Goal: Task Accomplishment & Management: Complete application form

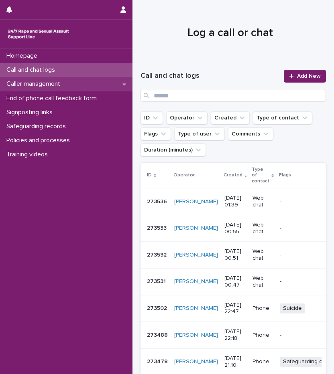
click at [65, 85] on p "Caller management" at bounding box center [34, 84] width 63 height 8
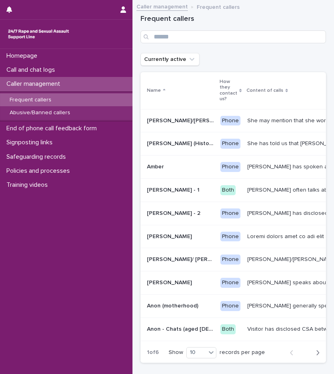
click at [315, 356] on icon "button" at bounding box center [317, 352] width 4 height 7
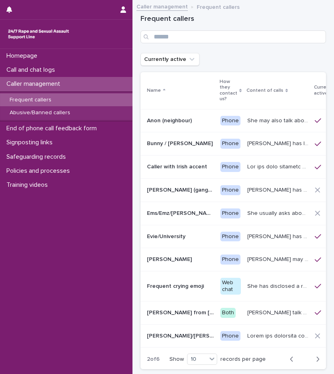
click at [313, 363] on button "Next" at bounding box center [314, 359] width 21 height 7
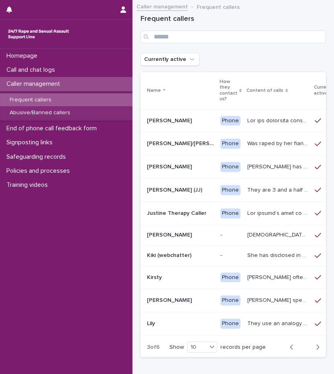
click at [315, 351] on icon "button" at bounding box center [317, 347] width 4 height 7
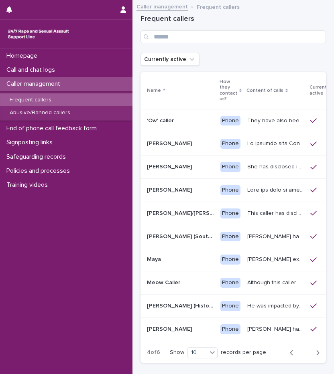
click at [315, 356] on icon "button" at bounding box center [317, 352] width 4 height 7
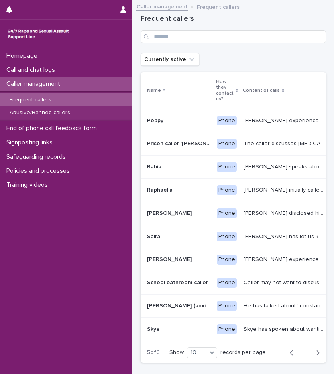
click at [315, 356] on icon "button" at bounding box center [317, 352] width 4 height 7
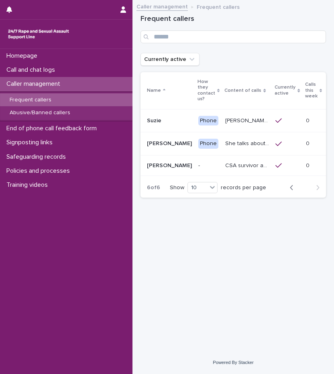
click at [291, 190] on icon "button" at bounding box center [291, 187] width 4 height 7
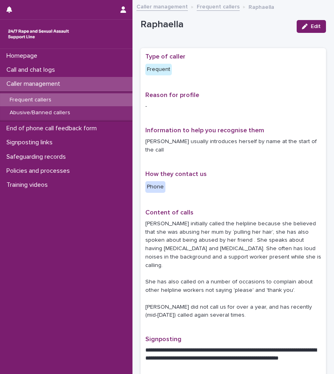
click at [46, 100] on p "Frequent callers" at bounding box center [30, 100] width 55 height 7
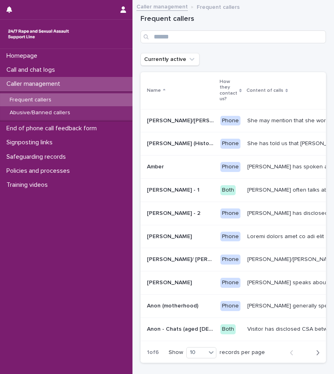
click at [312, 356] on div "button" at bounding box center [315, 352] width 7 height 7
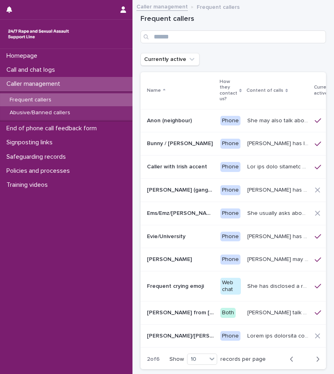
click at [315, 363] on icon "button" at bounding box center [317, 359] width 4 height 7
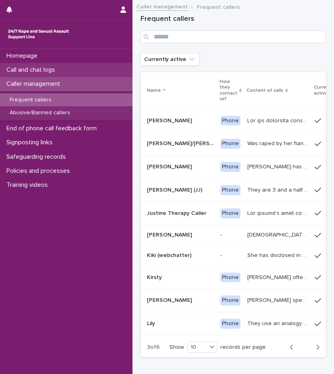
click at [55, 72] on p "Call and chat logs" at bounding box center [32, 70] width 58 height 8
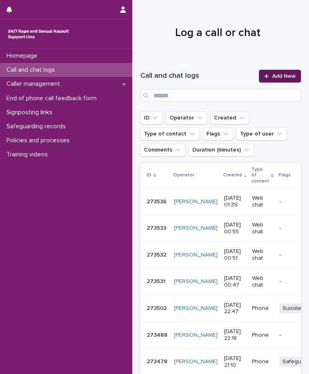
click at [282, 71] on link "Add New" at bounding box center [280, 76] width 42 height 13
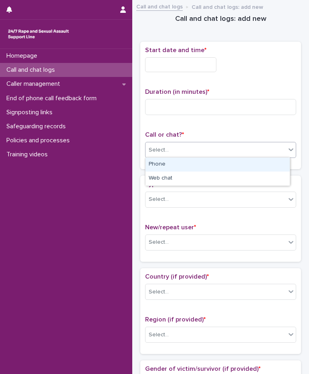
click at [170, 147] on div "Select..." at bounding box center [216, 150] width 140 height 13
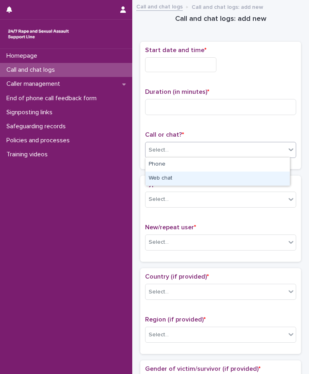
click at [172, 177] on div "Web chat" at bounding box center [218, 179] width 144 height 14
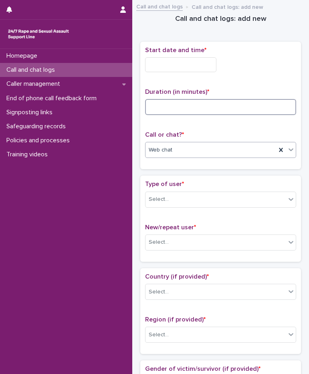
click at [167, 109] on input at bounding box center [220, 107] width 151 height 16
type input "**"
click at [179, 73] on div "Start date and time *" at bounding box center [220, 62] width 151 height 32
click at [183, 62] on input "text" at bounding box center [180, 64] width 71 height 15
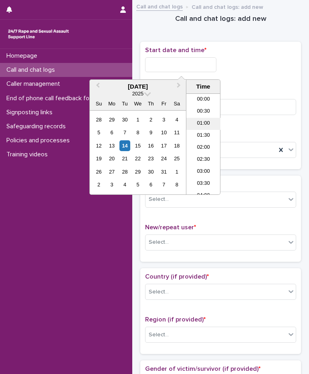
scroll to position [16, 0]
click at [206, 129] on li "02:00" at bounding box center [203, 132] width 34 height 12
click at [205, 64] on input "**********" at bounding box center [180, 64] width 71 height 15
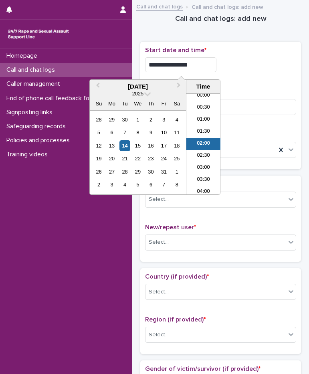
type input "**********"
click at [266, 62] on div "**********" at bounding box center [220, 64] width 151 height 15
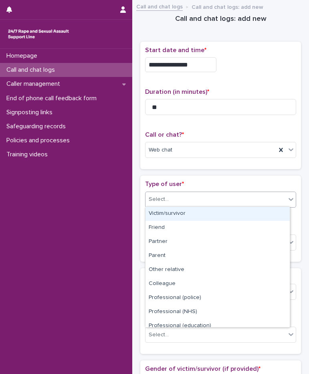
click at [167, 206] on div "Select..." at bounding box center [220, 200] width 151 height 16
click at [172, 213] on div "Victim/survivor" at bounding box center [218, 214] width 144 height 14
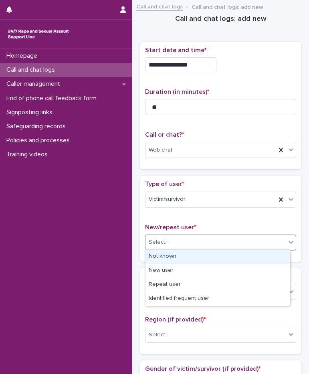
click at [172, 243] on div "Select..." at bounding box center [216, 242] width 140 height 13
click at [172, 258] on div "Not known" at bounding box center [218, 257] width 144 height 14
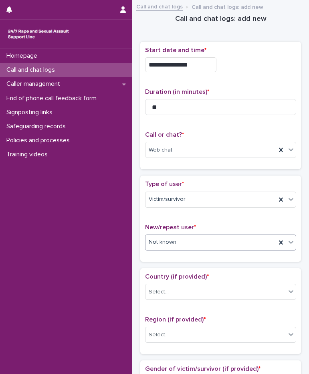
scroll to position [200, 0]
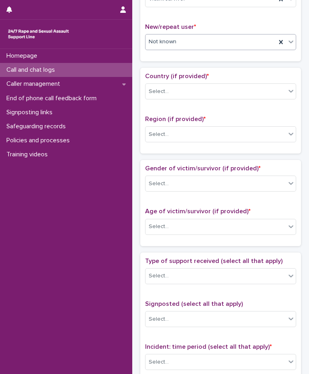
click at [167, 99] on div "Country (if provided) * Select..." at bounding box center [220, 89] width 151 height 33
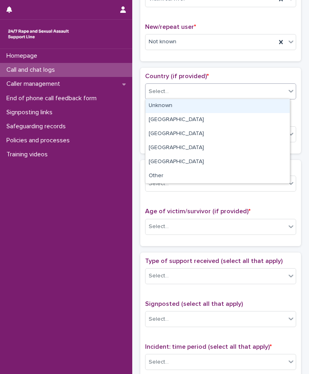
click at [170, 94] on div at bounding box center [170, 91] width 1 height 8
click at [170, 112] on div "Unknown" at bounding box center [218, 106] width 144 height 14
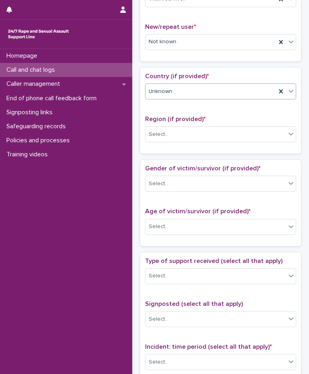
click at [165, 91] on span "Unknown" at bounding box center [161, 91] width 24 height 8
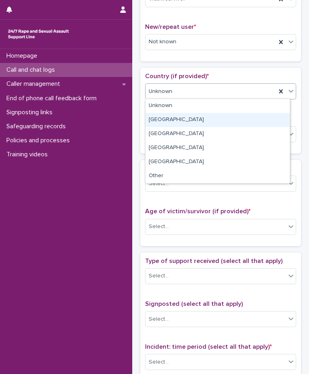
click at [174, 117] on div "[GEOGRAPHIC_DATA]" at bounding box center [218, 120] width 144 height 14
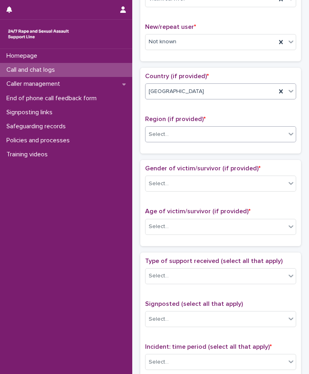
click at [171, 137] on div "Select..." at bounding box center [216, 134] width 140 height 13
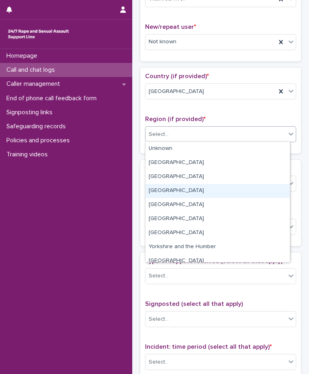
scroll to position [34, 0]
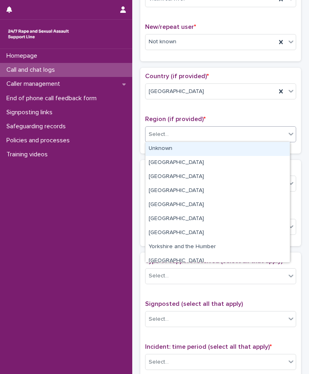
click at [167, 137] on div "Select..." at bounding box center [159, 134] width 20 height 8
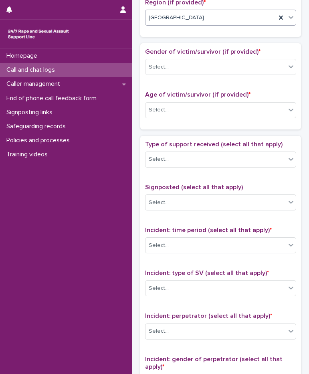
scroll to position [321, 0]
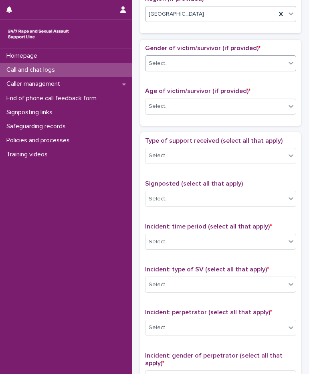
click at [177, 66] on div "Select..." at bounding box center [216, 63] width 140 height 13
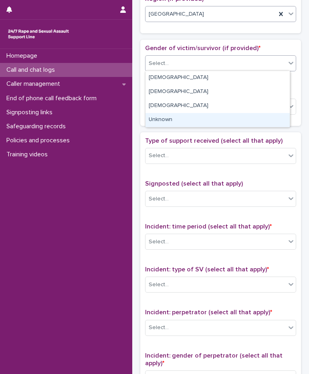
click at [160, 121] on div "Unknown" at bounding box center [218, 120] width 144 height 14
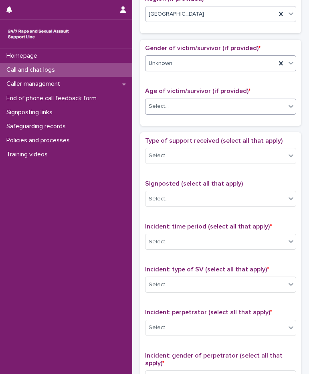
click at [163, 111] on div "Select..." at bounding box center [216, 106] width 140 height 13
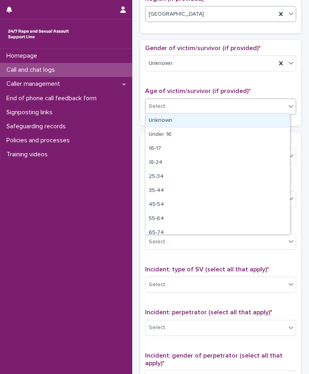
click at [167, 118] on div "Unknown" at bounding box center [218, 121] width 144 height 14
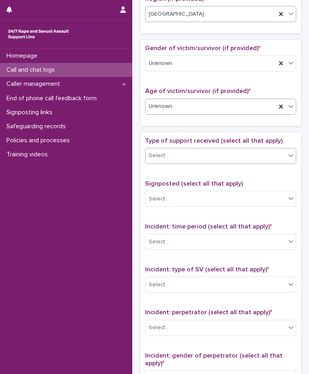
click at [171, 153] on div "Select..." at bounding box center [216, 155] width 140 height 13
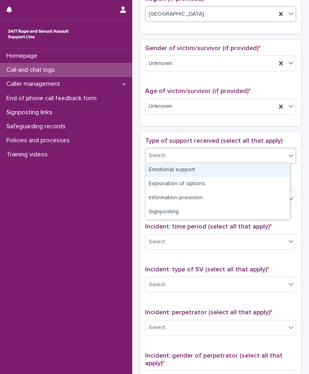
click at [174, 169] on div "Emotional support" at bounding box center [218, 170] width 144 height 14
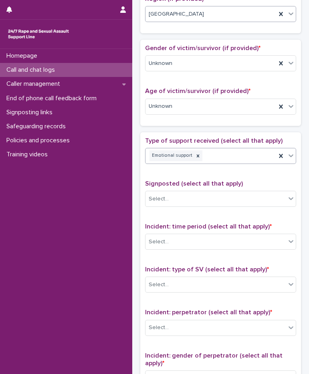
click at [233, 154] on div "Emotional support" at bounding box center [211, 156] width 131 height 14
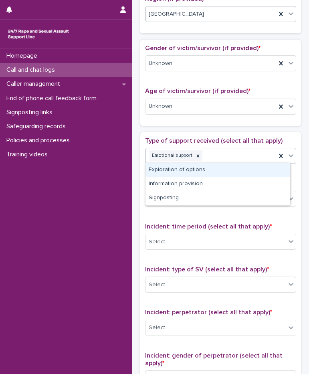
click at [208, 168] on div "Exploration of options" at bounding box center [218, 170] width 144 height 14
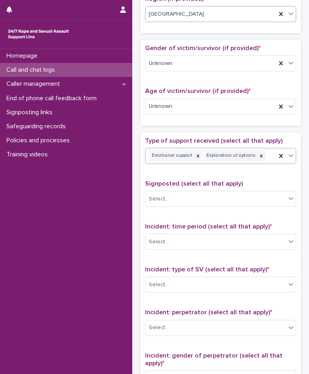
click at [263, 154] on div "Emotional support Exploration of options" at bounding box center [211, 156] width 131 height 14
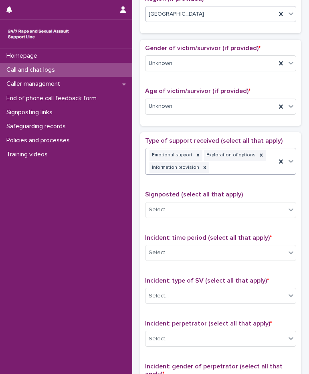
scroll to position [326, 0]
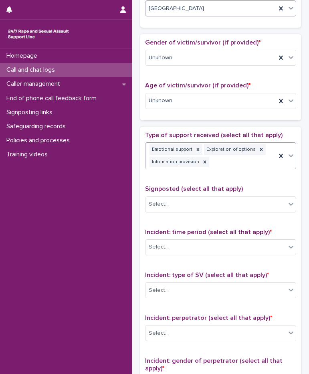
click at [216, 166] on div "Emotional support Exploration of options Information provision" at bounding box center [211, 156] width 131 height 26
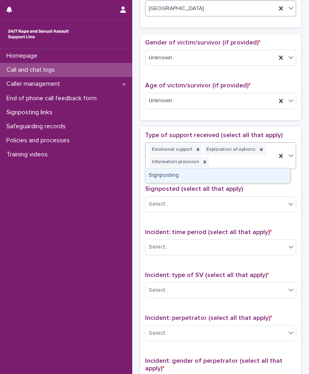
click at [209, 178] on div "Signposting" at bounding box center [218, 176] width 144 height 14
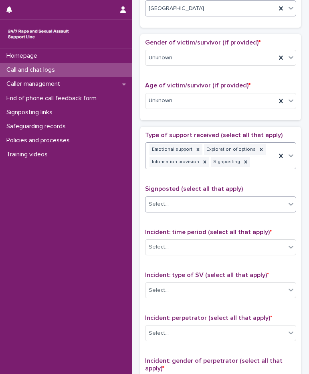
click at [184, 209] on div "Select..." at bounding box center [216, 204] width 140 height 13
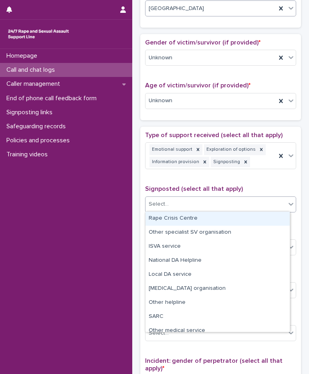
click at [188, 221] on div "Rape Crisis Centre" at bounding box center [218, 219] width 144 height 14
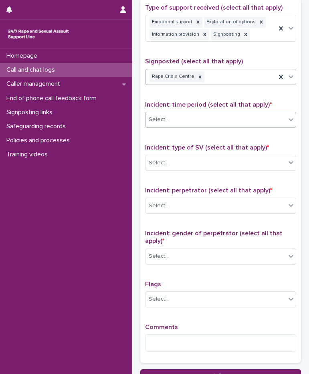
scroll to position [487, 0]
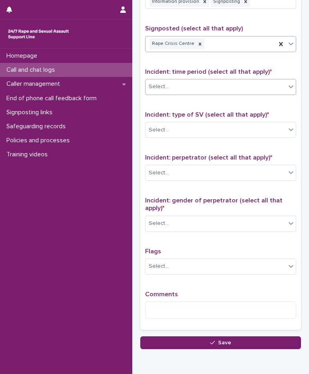
click at [180, 94] on body "**********" at bounding box center [154, 187] width 309 height 374
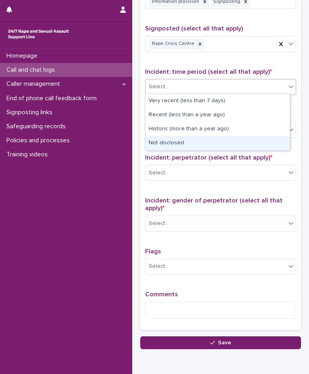
click at [176, 140] on div "Not disclosed" at bounding box center [218, 143] width 144 height 14
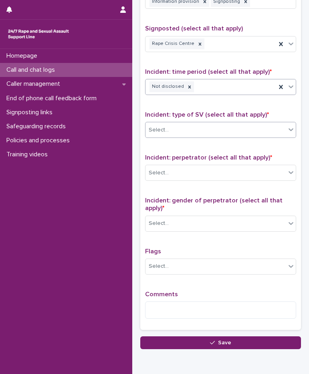
click at [183, 128] on div "Select..." at bounding box center [216, 129] width 140 height 13
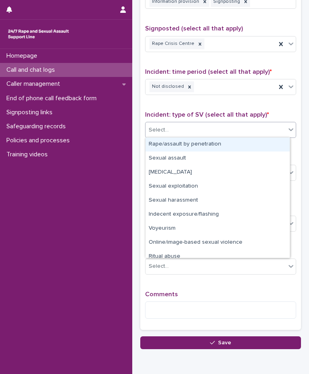
click at [190, 146] on div "Rape/assault by penetration" at bounding box center [218, 144] width 144 height 14
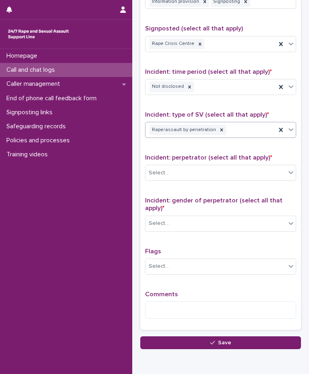
click at [233, 127] on div "Rape/assault by penetration" at bounding box center [211, 130] width 131 height 14
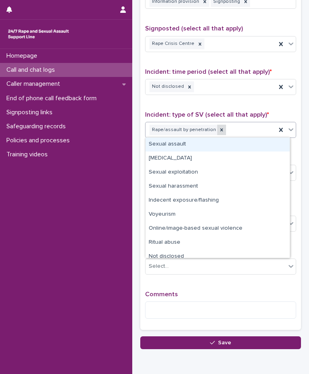
click at [219, 127] on div at bounding box center [221, 130] width 9 height 11
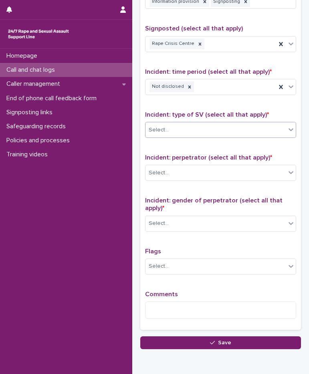
click at [230, 126] on div "Select..." at bounding box center [216, 129] width 140 height 13
click at [188, 134] on div "Select..." at bounding box center [216, 129] width 140 height 13
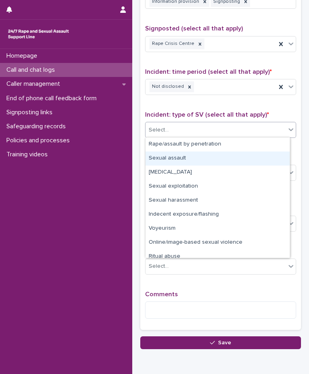
click at [176, 159] on div "Sexual assault" at bounding box center [218, 159] width 144 height 14
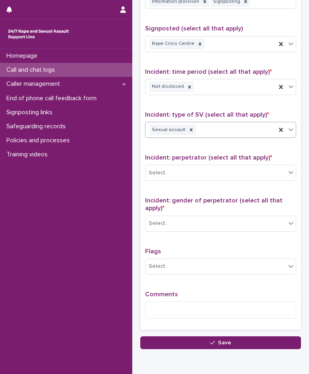
click at [239, 131] on div "Sexual assault" at bounding box center [211, 130] width 131 height 14
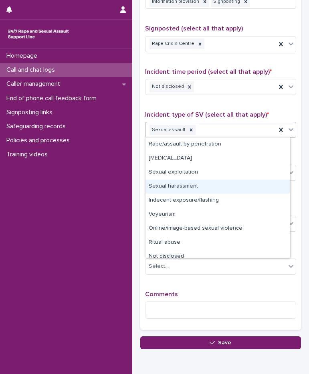
click at [186, 183] on div "Sexual harassment" at bounding box center [218, 187] width 144 height 14
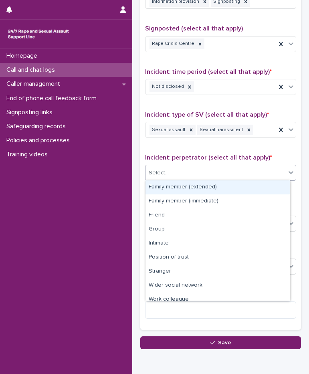
click at [192, 170] on div "Select..." at bounding box center [216, 172] width 140 height 13
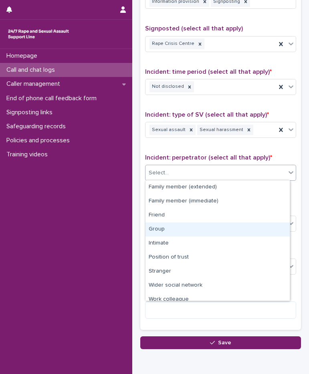
scroll to position [34, 0]
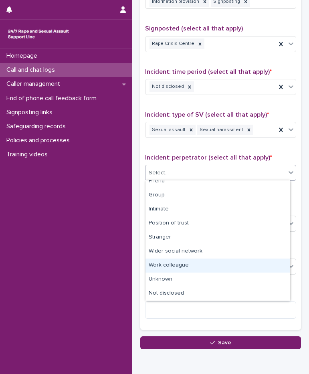
click at [180, 263] on div "Work colleague" at bounding box center [218, 266] width 144 height 14
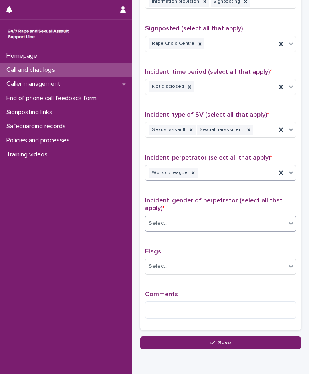
click at [170, 228] on div "Select..." at bounding box center [216, 223] width 140 height 13
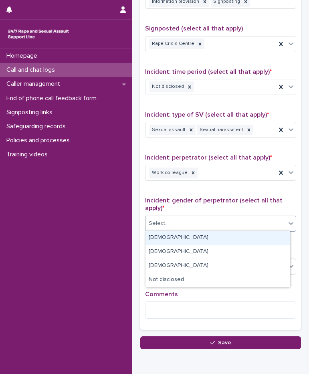
click at [176, 240] on div "[DEMOGRAPHIC_DATA]" at bounding box center [218, 238] width 144 height 14
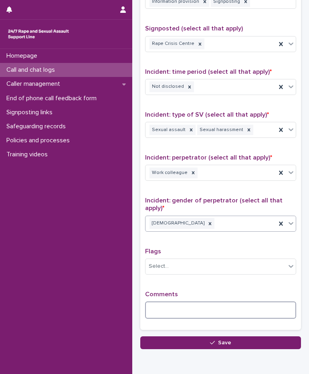
click at [166, 311] on textarea at bounding box center [220, 309] width 151 height 17
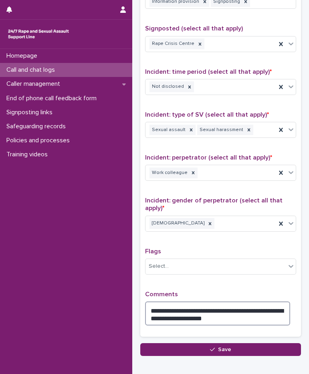
click at [158, 313] on textarea "**********" at bounding box center [217, 313] width 145 height 24
click at [246, 310] on textarea "**********" at bounding box center [217, 313] width 145 height 24
click at [206, 313] on textarea "**********" at bounding box center [217, 313] width 145 height 24
click at [208, 317] on textarea "**********" at bounding box center [217, 313] width 145 height 24
click at [272, 315] on textarea "**********" at bounding box center [217, 313] width 145 height 24
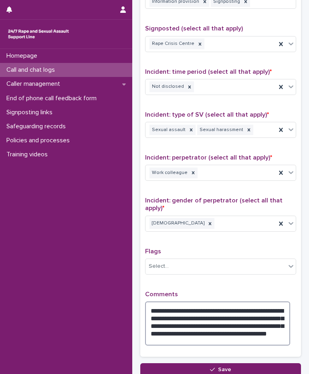
type textarea "**********"
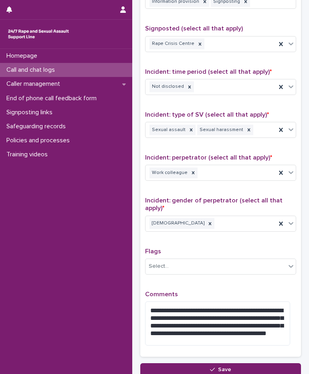
click at [225, 293] on p "Comments" at bounding box center [220, 295] width 151 height 8
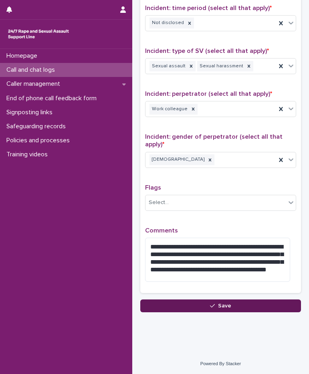
click at [226, 301] on button "Save" at bounding box center [220, 305] width 161 height 13
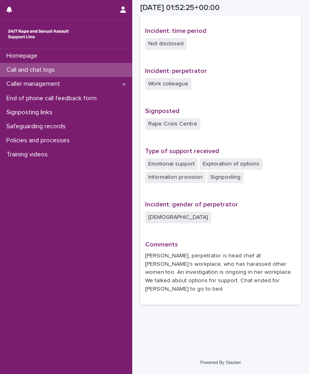
scroll to position [414, 0]
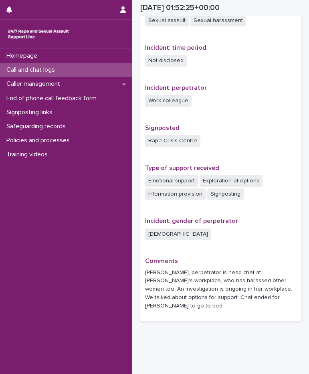
click at [53, 73] on p "Call and chat logs" at bounding box center [32, 70] width 58 height 8
